Goal: Check status: Check status

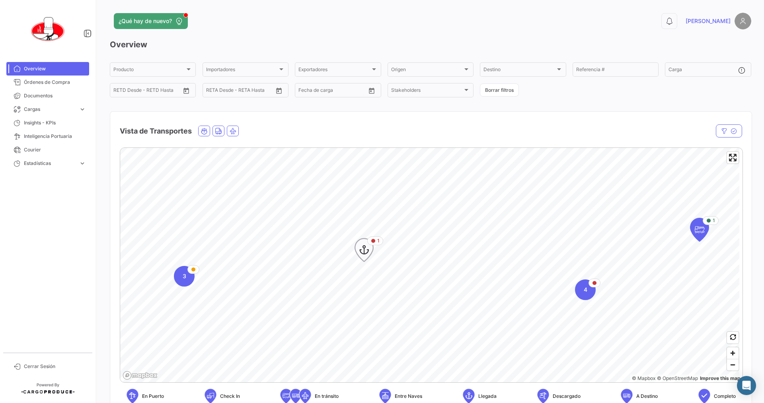
click at [366, 249] on icon "Map marker" at bounding box center [363, 250] width 11 height 17
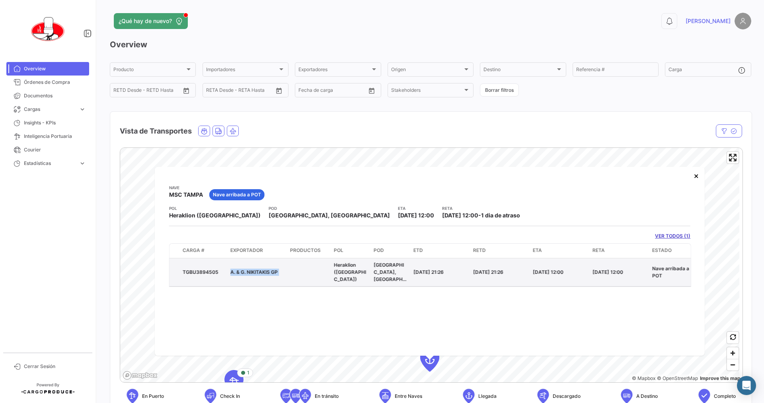
drag, startPoint x: 281, startPoint y: 278, endPoint x: 292, endPoint y: 278, distance: 11.1
click at [292, 278] on div "TGBU3894505 A. & G. NIKITAKIS GP Heraklion ([GEOGRAPHIC_DATA]) [GEOGRAPHIC_DATA…" at bounding box center [498, 272] width 658 height 28
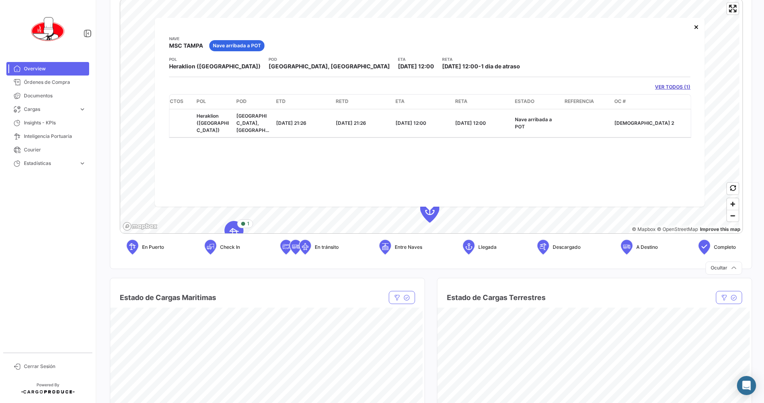
scroll to position [119, 0]
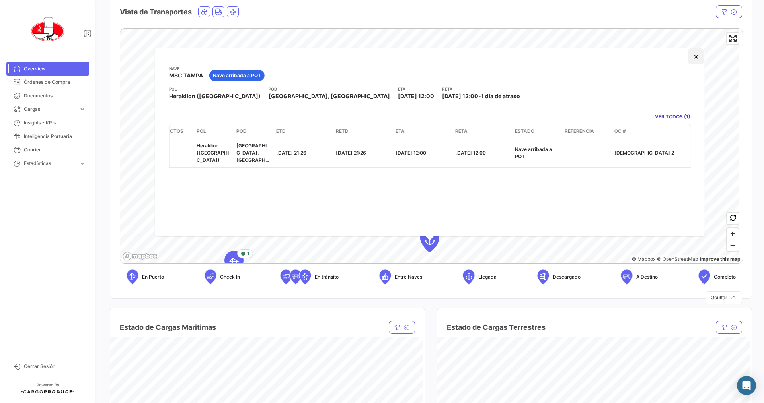
click at [696, 56] on button "×" at bounding box center [696, 57] width 16 height 16
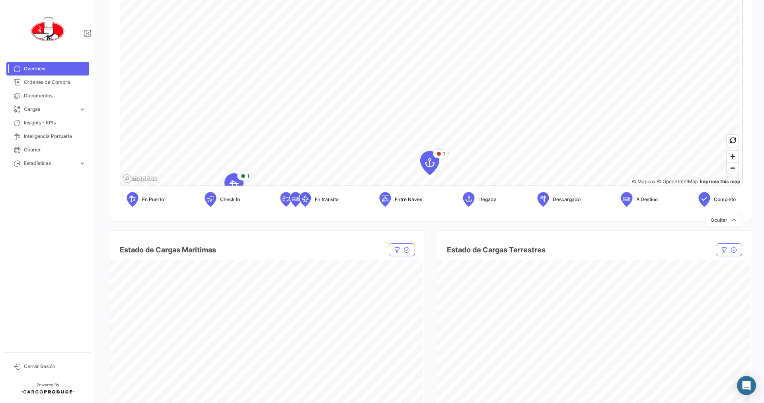
scroll to position [199, 0]
click at [731, 169] on span "Zoom out" at bounding box center [733, 166] width 12 height 11
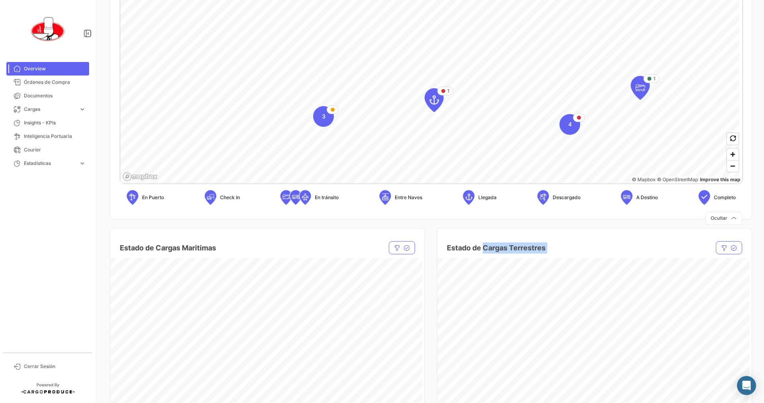
click at [484, 294] on mat-card "Estado de Cargas Terrestres Estado Estado Empresa de Transporte Empresa de Tran…" at bounding box center [594, 322] width 315 height 189
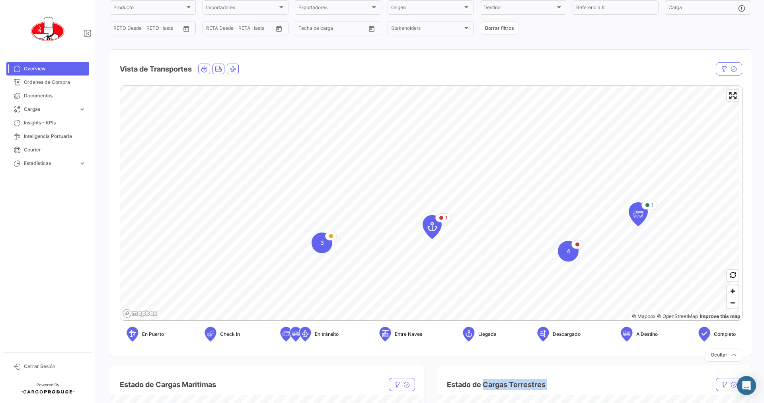
scroll to position [74, 0]
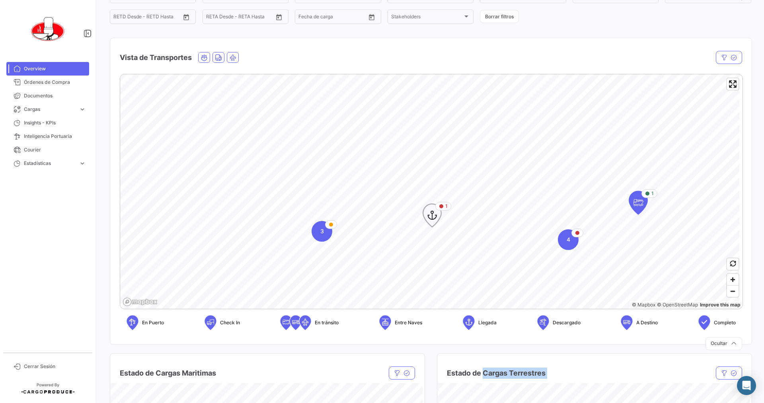
click at [435, 217] on icon "Map marker" at bounding box center [431, 215] width 11 height 17
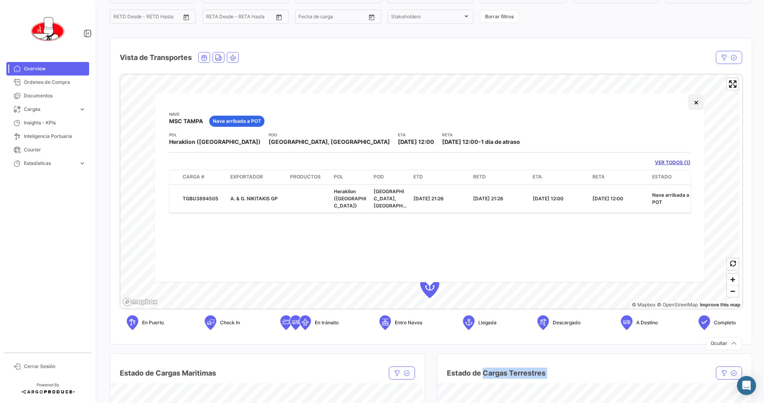
click at [693, 104] on button "×" at bounding box center [696, 102] width 16 height 16
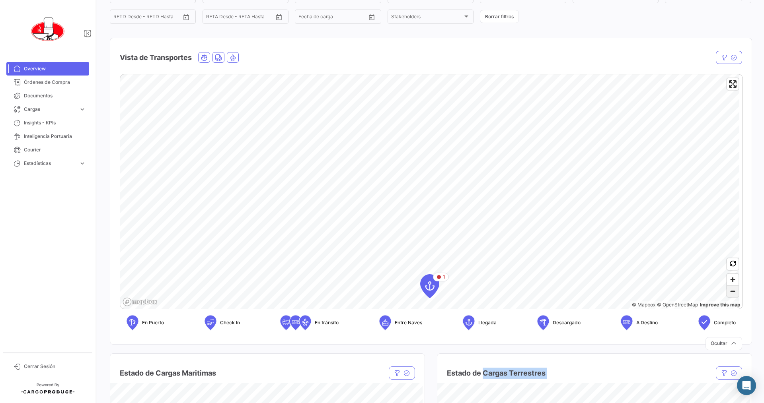
scroll to position [113, 0]
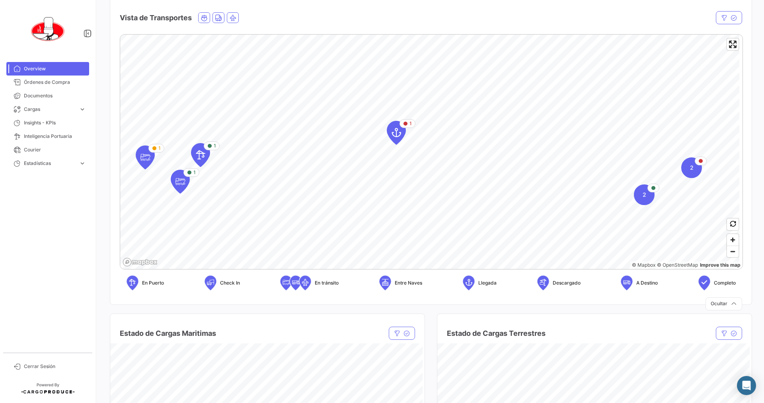
click at [292, 283] on icon at bounding box center [296, 282] width 8 height 17
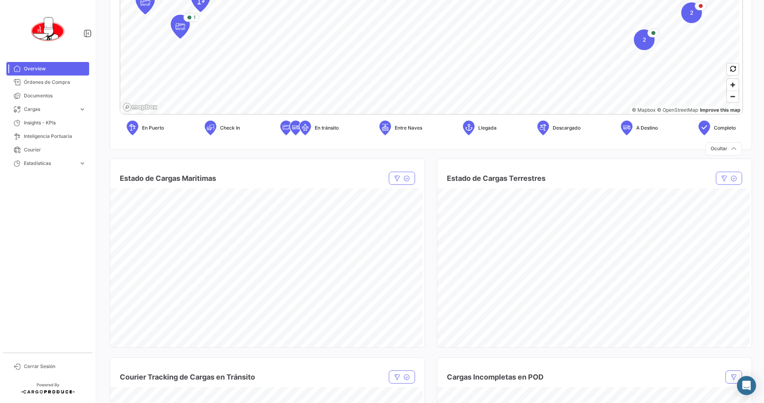
scroll to position [153, 0]
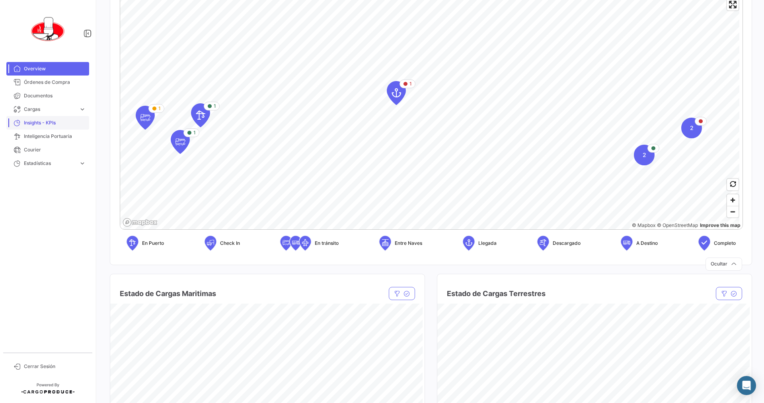
click at [32, 125] on span "Insights - KPIs" at bounding box center [55, 122] width 62 height 7
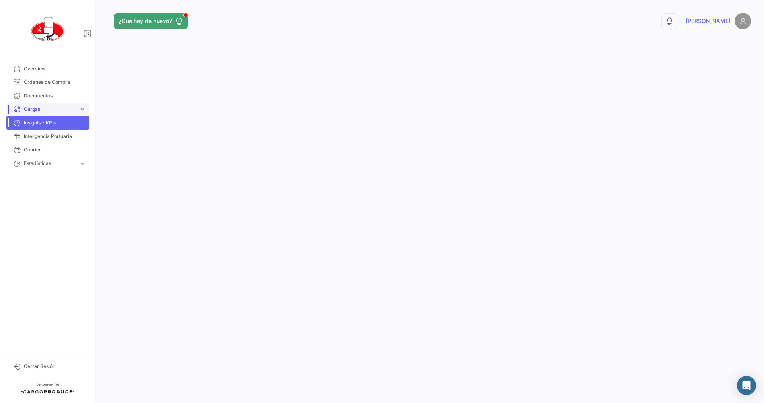
click at [36, 110] on span "Cargas" at bounding box center [50, 109] width 52 height 7
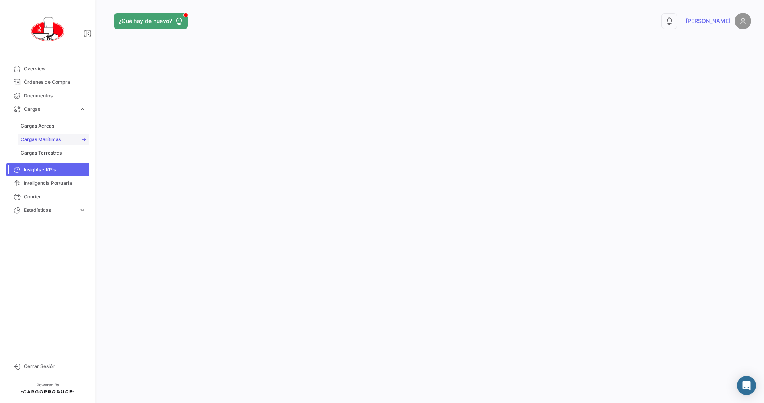
click at [39, 144] on link "Cargas Marítimas" at bounding box center [54, 140] width 72 height 12
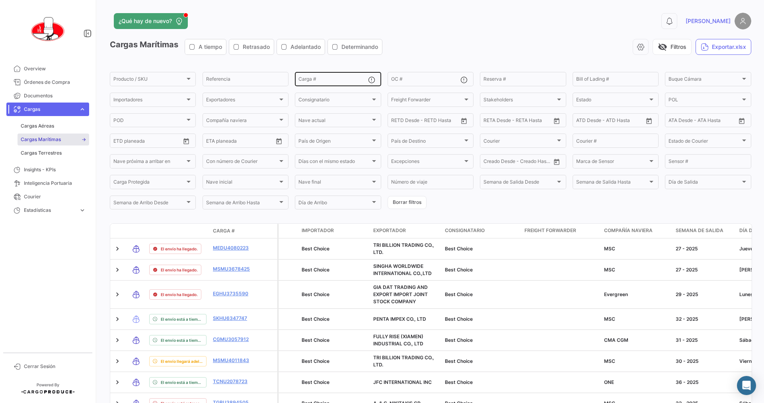
click at [335, 79] on input "Carga #" at bounding box center [332, 81] width 69 height 6
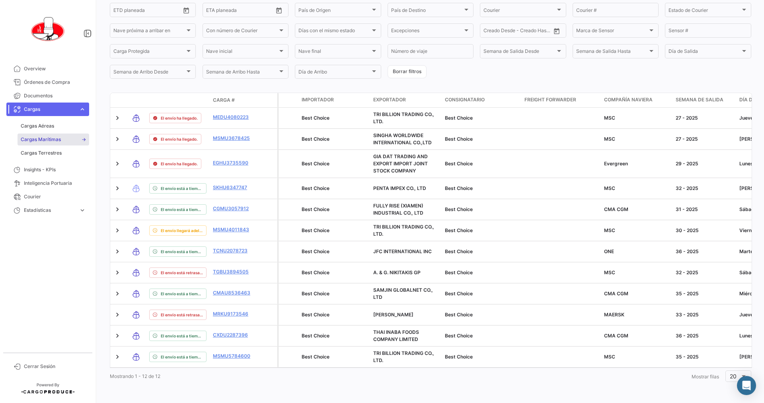
click at [28, 108] on span "Cargas" at bounding box center [50, 109] width 52 height 7
click at [26, 64] on link "Overview" at bounding box center [47, 69] width 83 height 14
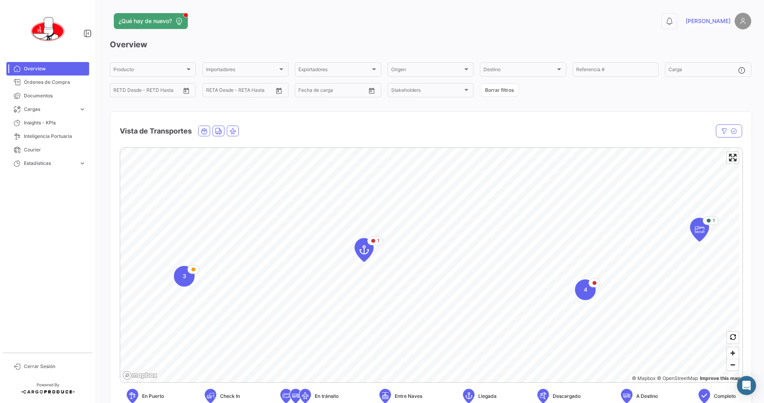
click at [596, 33] on app-header "¿Qué hay de nuevo? 0 [PERSON_NAME]" at bounding box center [430, 26] width 641 height 26
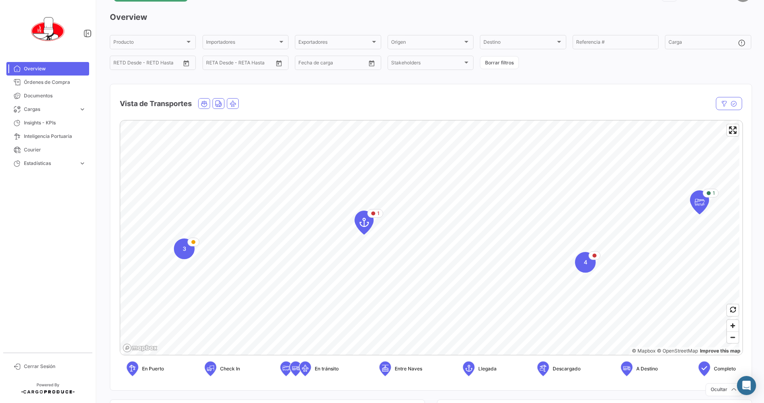
scroll to position [40, 0]
